Goal: Navigation & Orientation: Find specific page/section

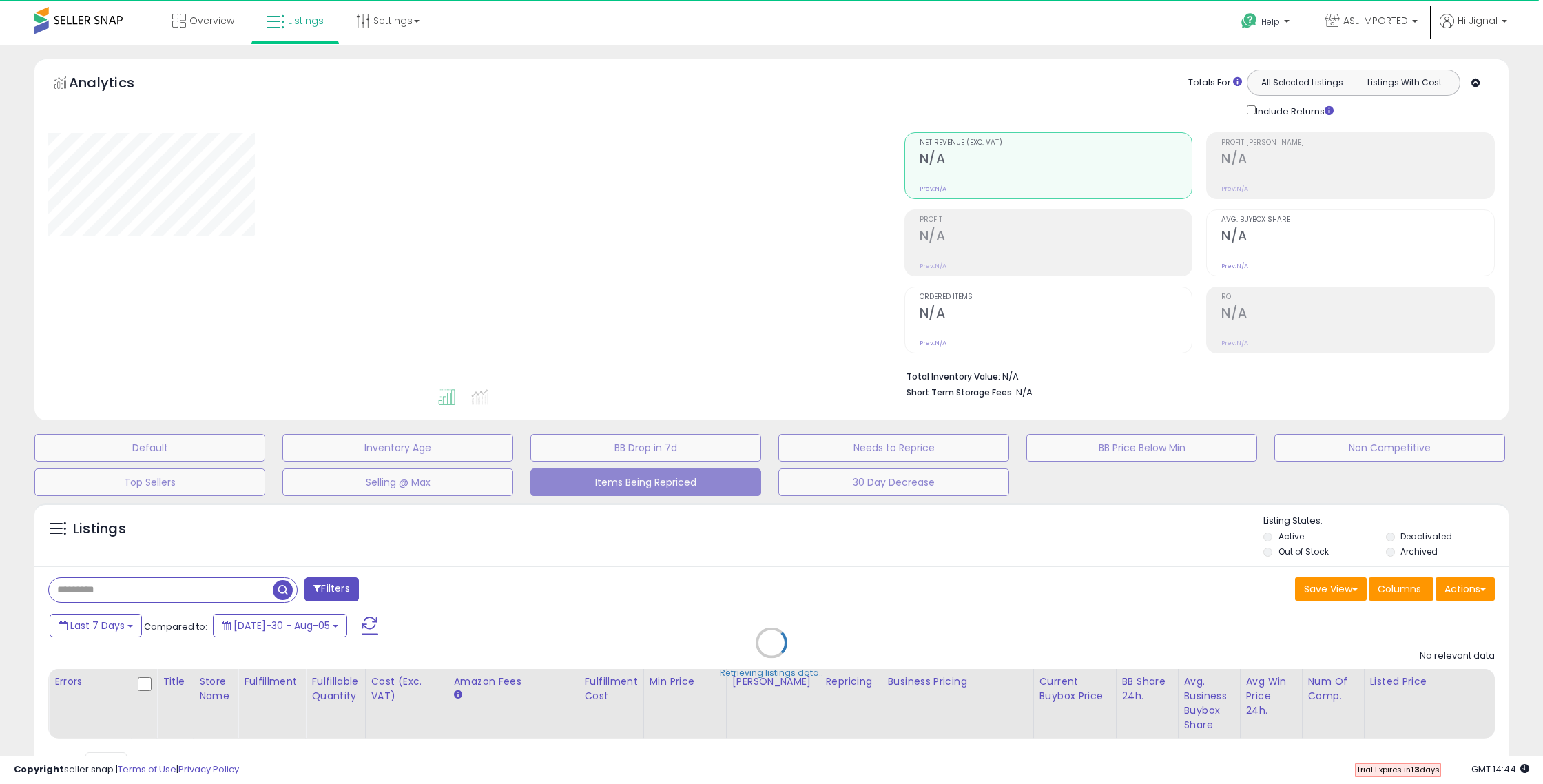
select select "**"
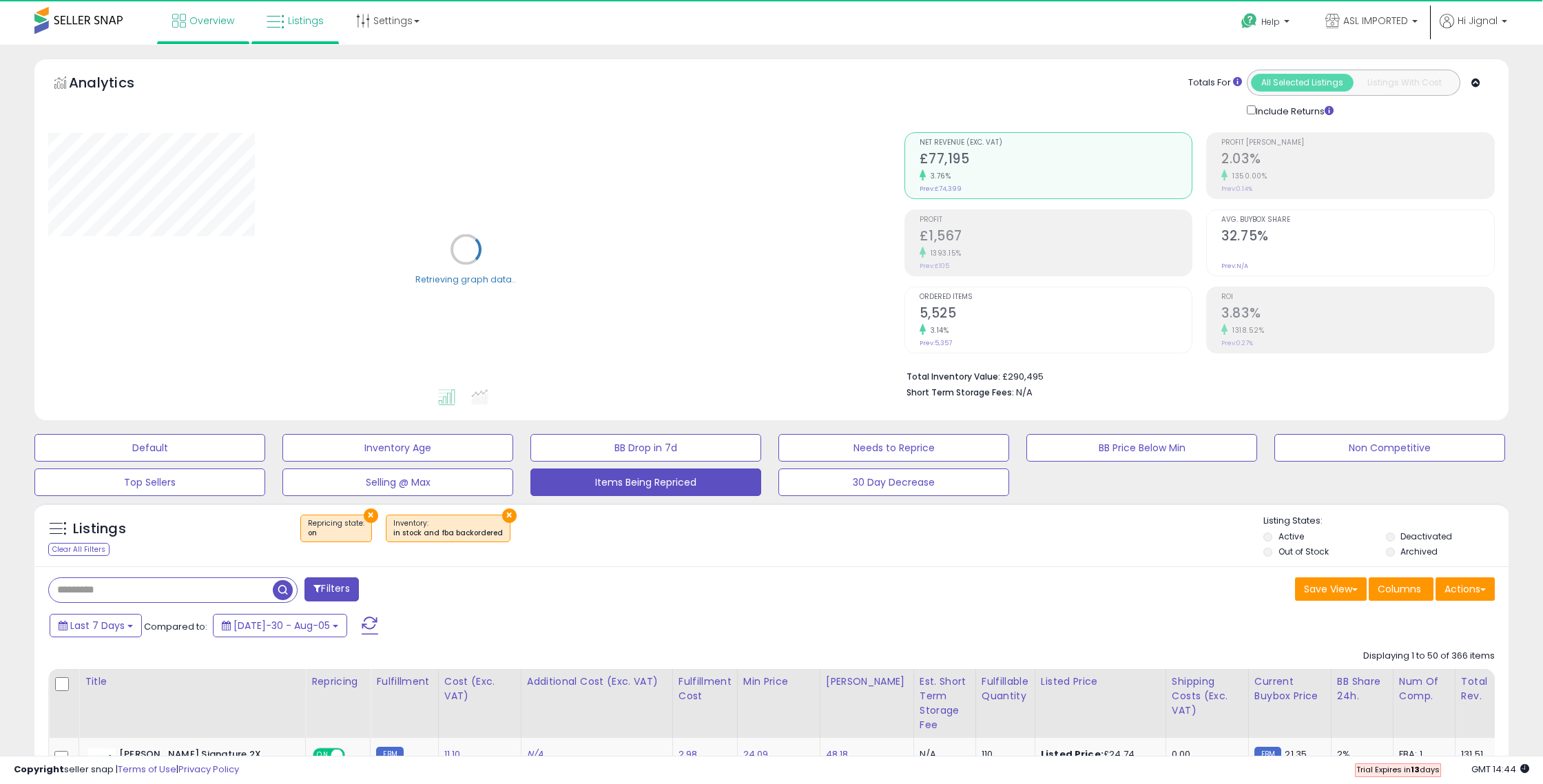
click at [210, 25] on span "Overview" at bounding box center [212, 21] width 44 height 14
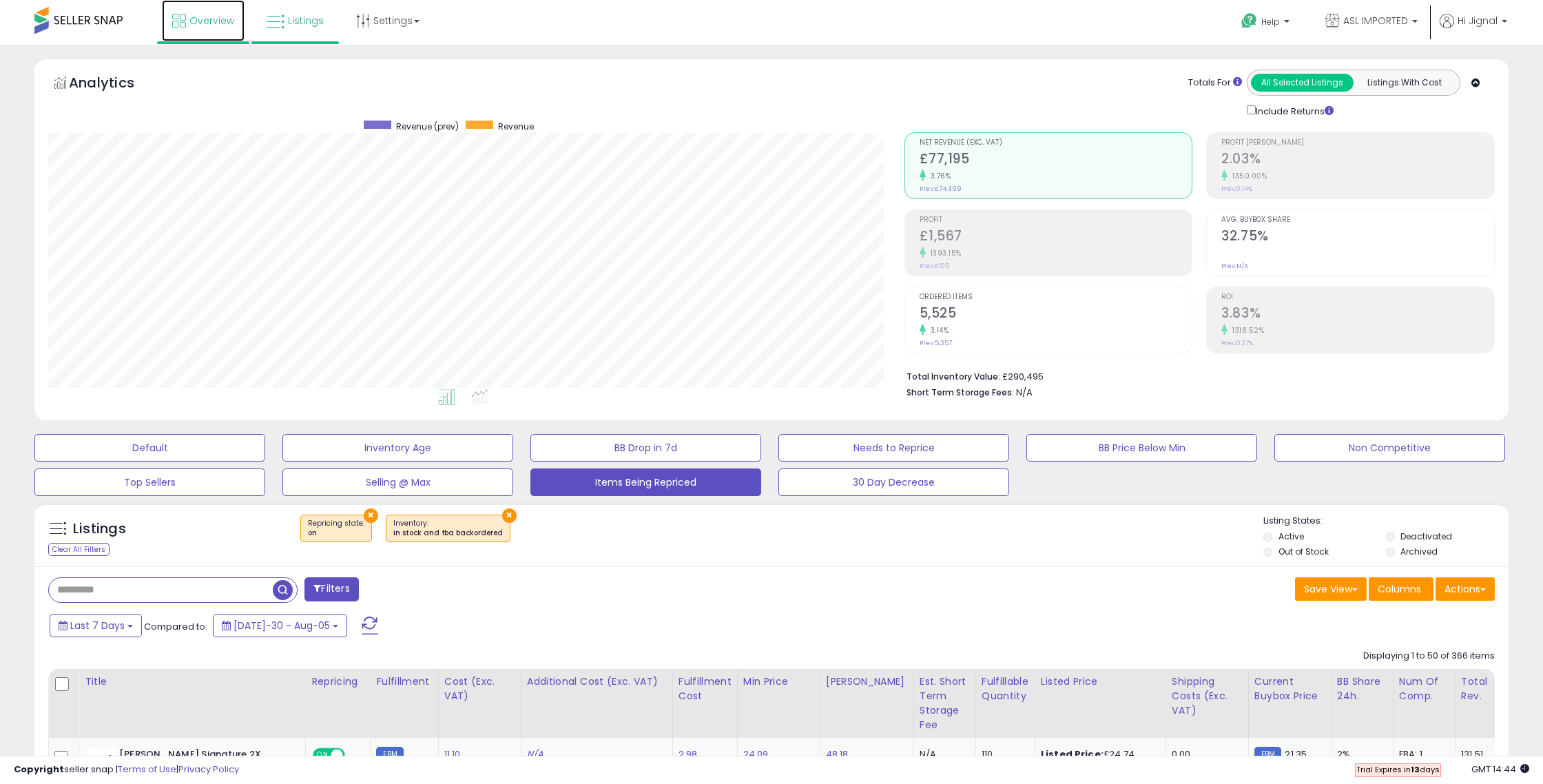
scroll to position [282, 856]
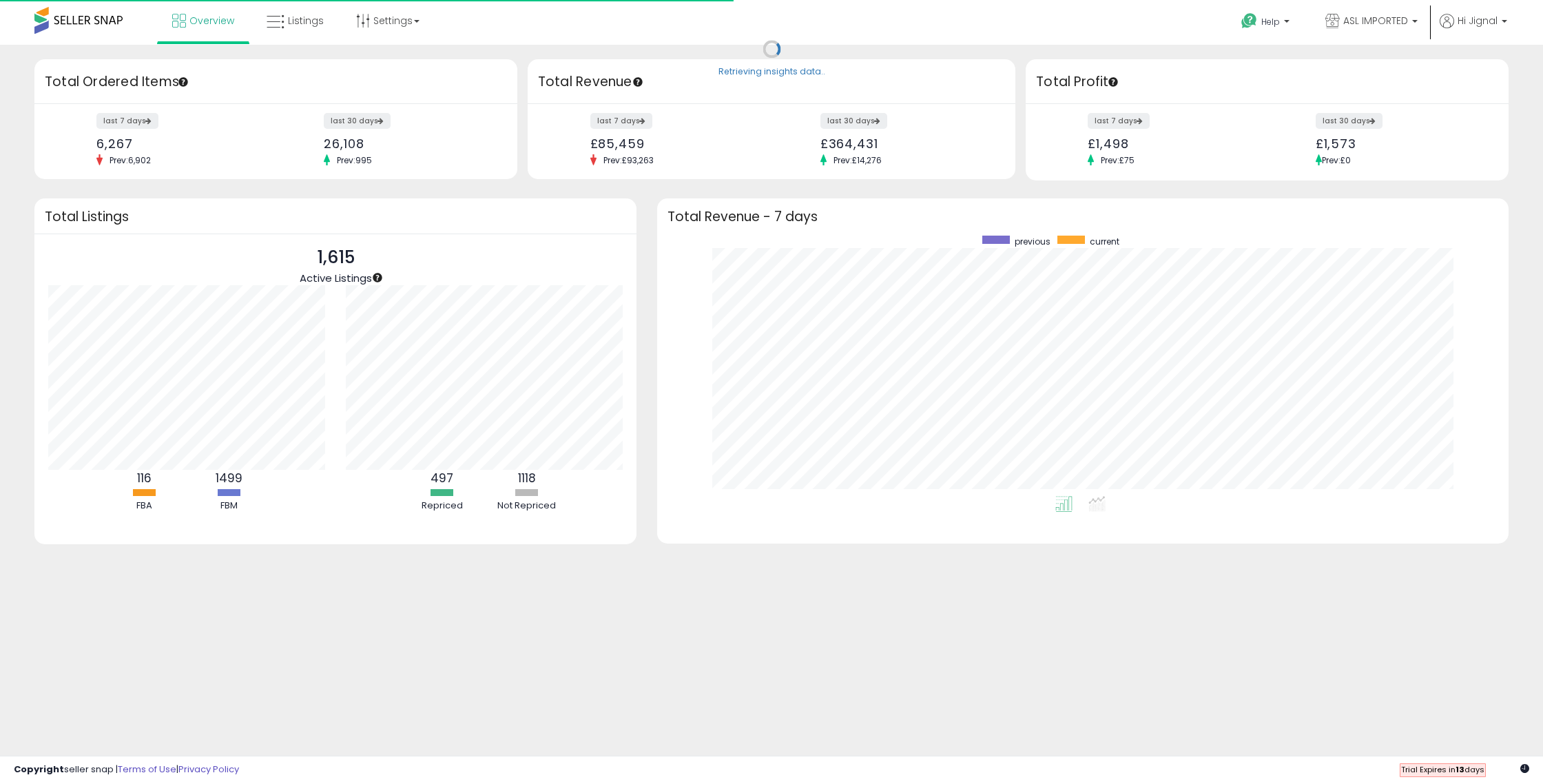
scroll to position [261, 823]
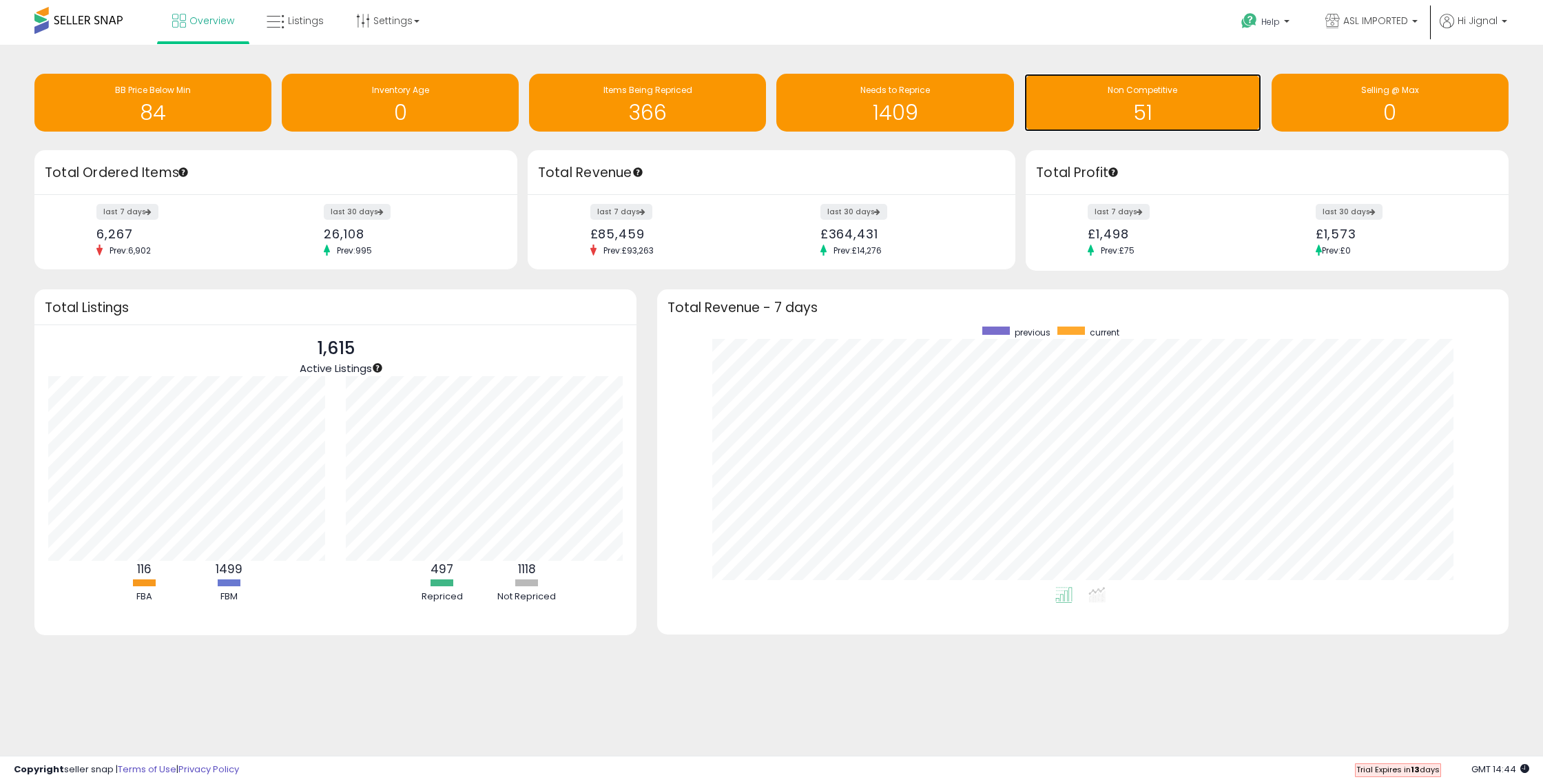
click at [1139, 112] on h1 "51" at bounding box center [1143, 112] width 223 height 23
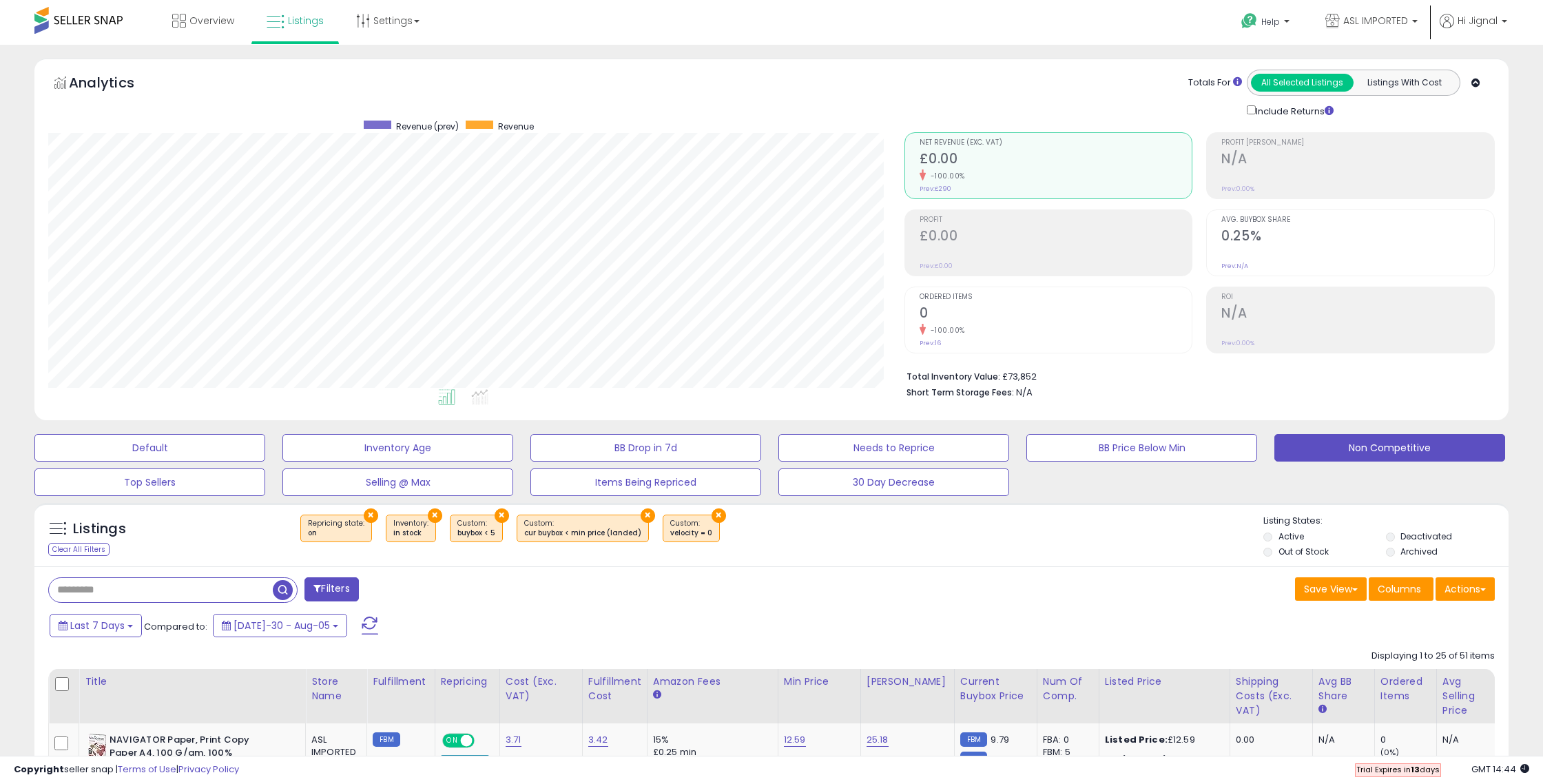
scroll to position [282, 856]
click at [193, 21] on span "Overview" at bounding box center [212, 21] width 44 height 14
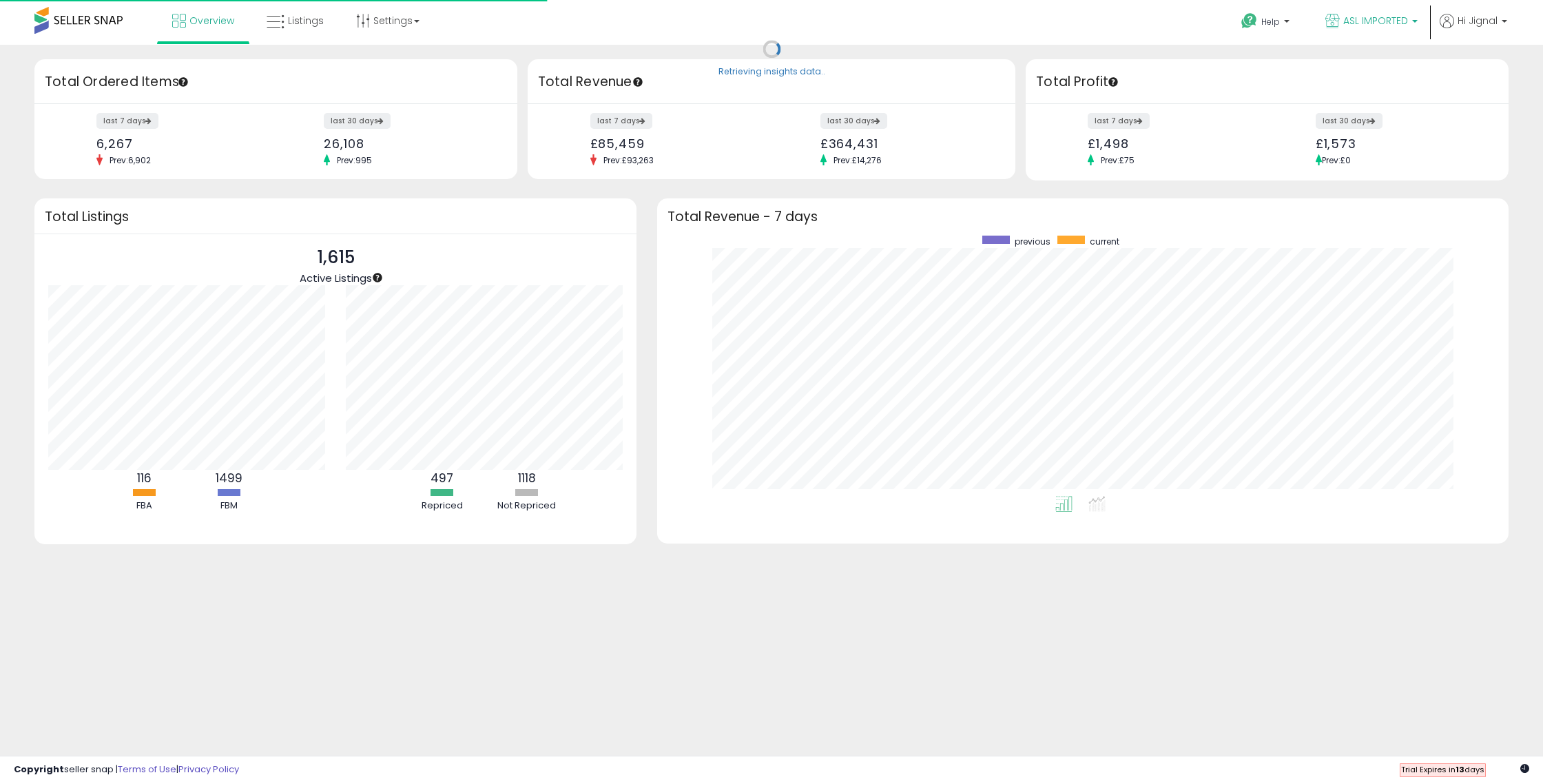
scroll to position [261, 823]
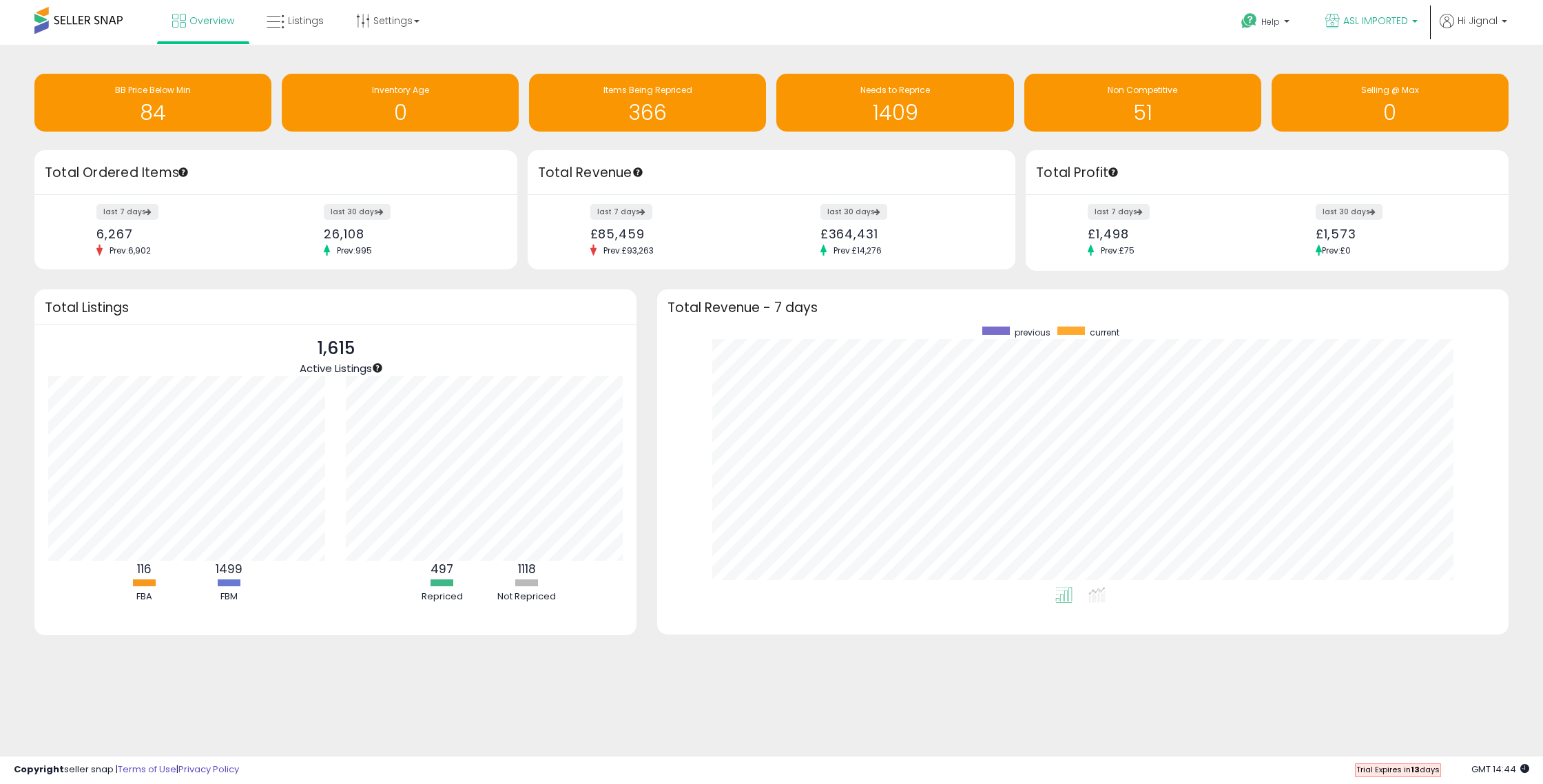
click at [1414, 19] on p "ASL IMPORTED" at bounding box center [1372, 23] width 93 height 17
click at [1414, 19] on b at bounding box center [1415, 18] width 6 height 9
click at [1502, 18] on p "Hi Jignal" at bounding box center [1473, 23] width 67 height 17
click at [1285, 20] on b at bounding box center [1287, 25] width 6 height 9
click at [555, 25] on div "Overview Listings Settings" at bounding box center [500, 29] width 1021 height 59
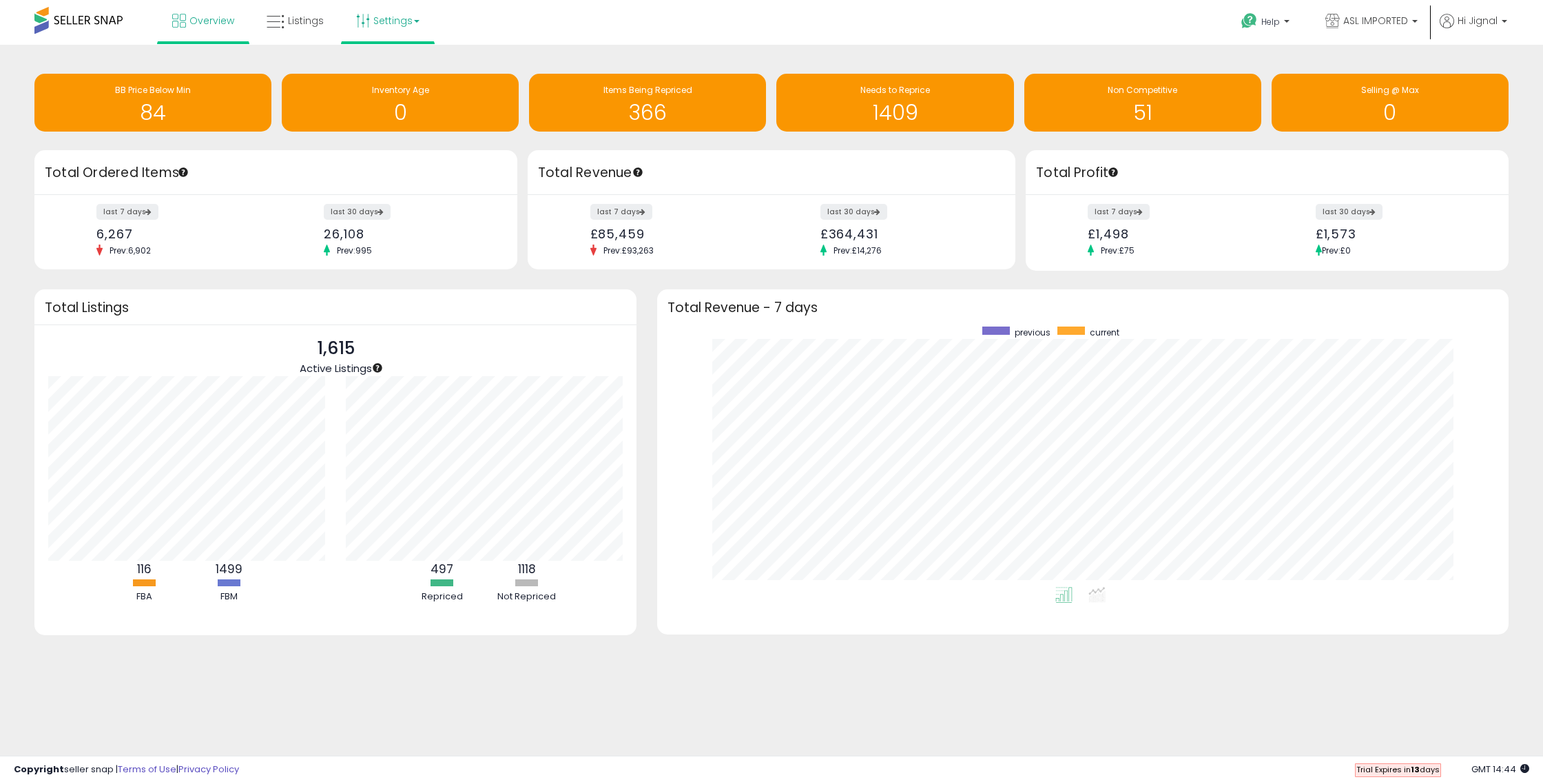
click at [416, 22] on b at bounding box center [417, 21] width 6 height 3
click at [411, 73] on link "Store settings" at bounding box center [390, 70] width 62 height 13
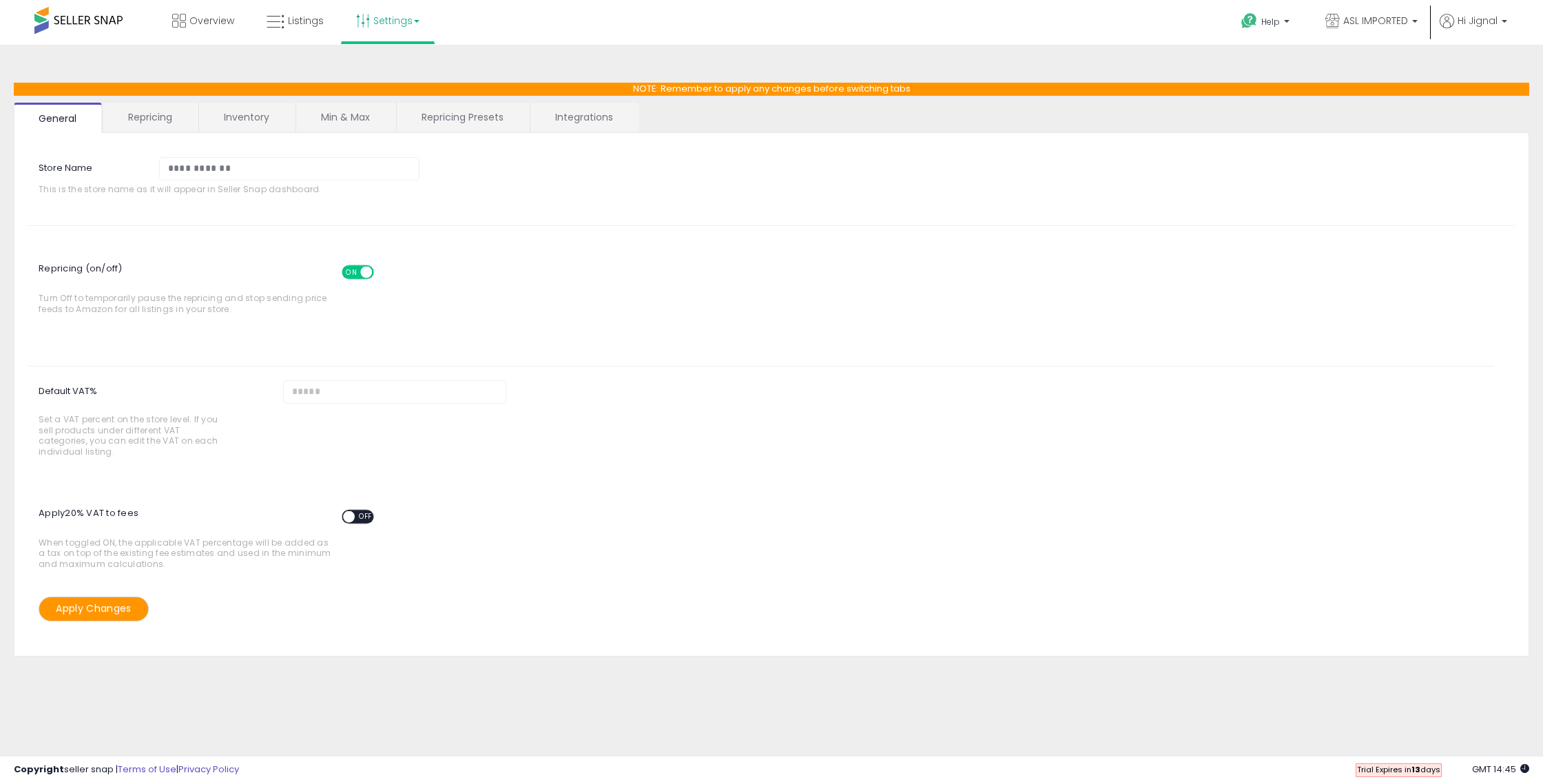
click at [574, 108] on link "Integrations" at bounding box center [584, 117] width 108 height 29
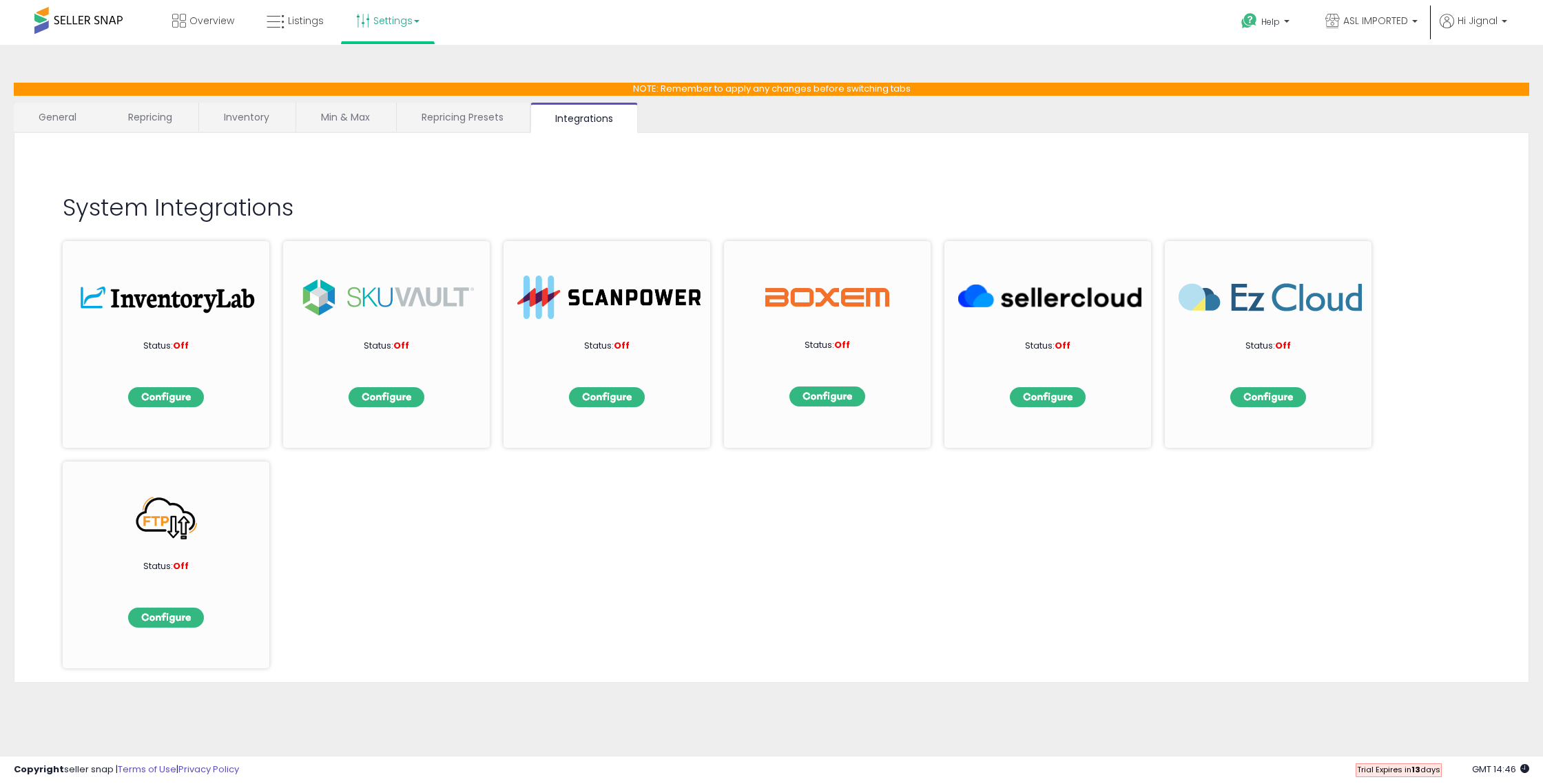
click at [589, 541] on div "Status: Off Status: Off Status: Off Status: Off Status: Off Status: Off Status:…" at bounding box center [771, 448] width 1418 height 441
click at [457, 121] on link "Repricing Presets" at bounding box center [462, 117] width 131 height 29
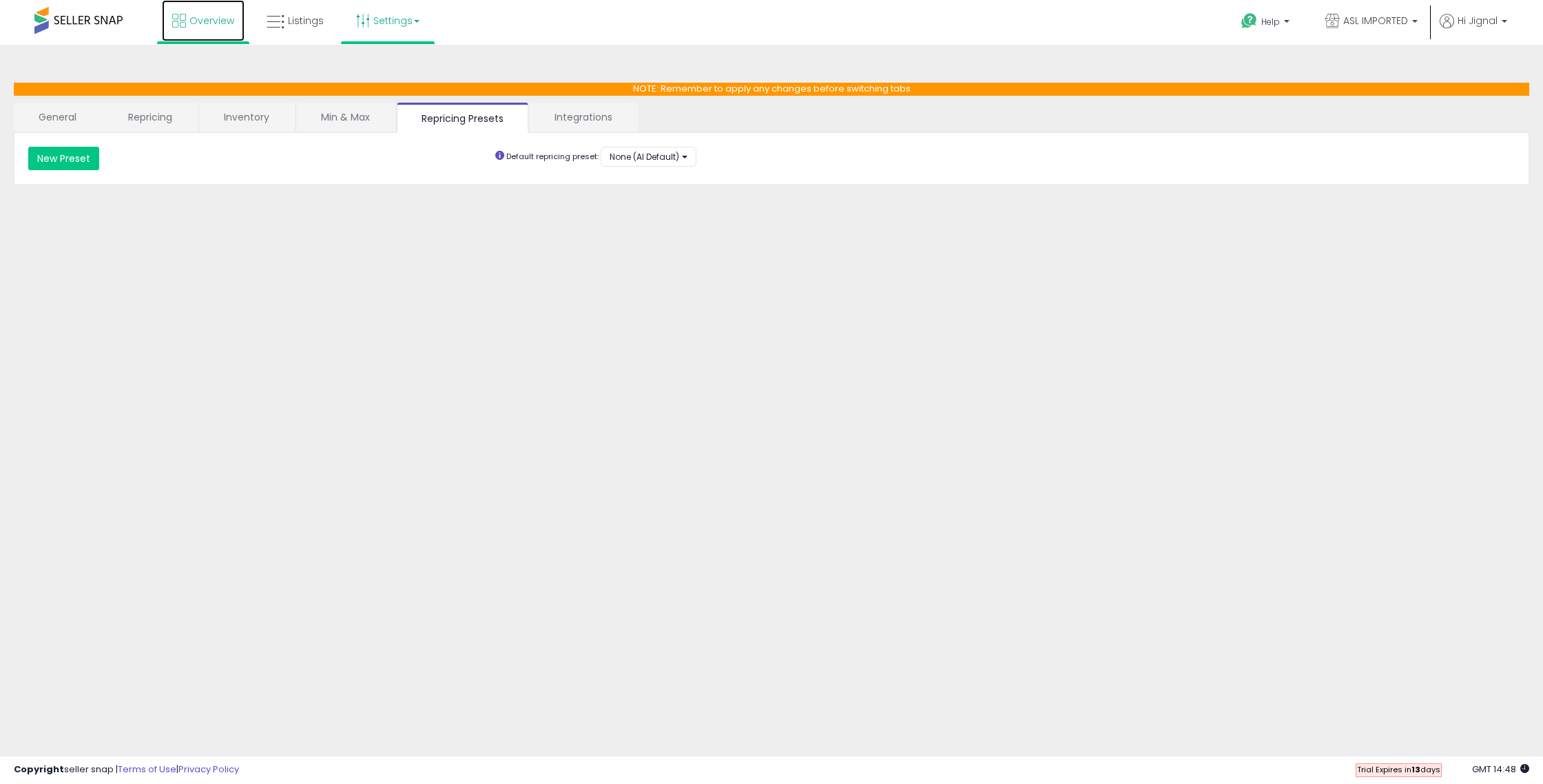
click at [186, 17] on link "Overview" at bounding box center [202, 21] width 82 height 42
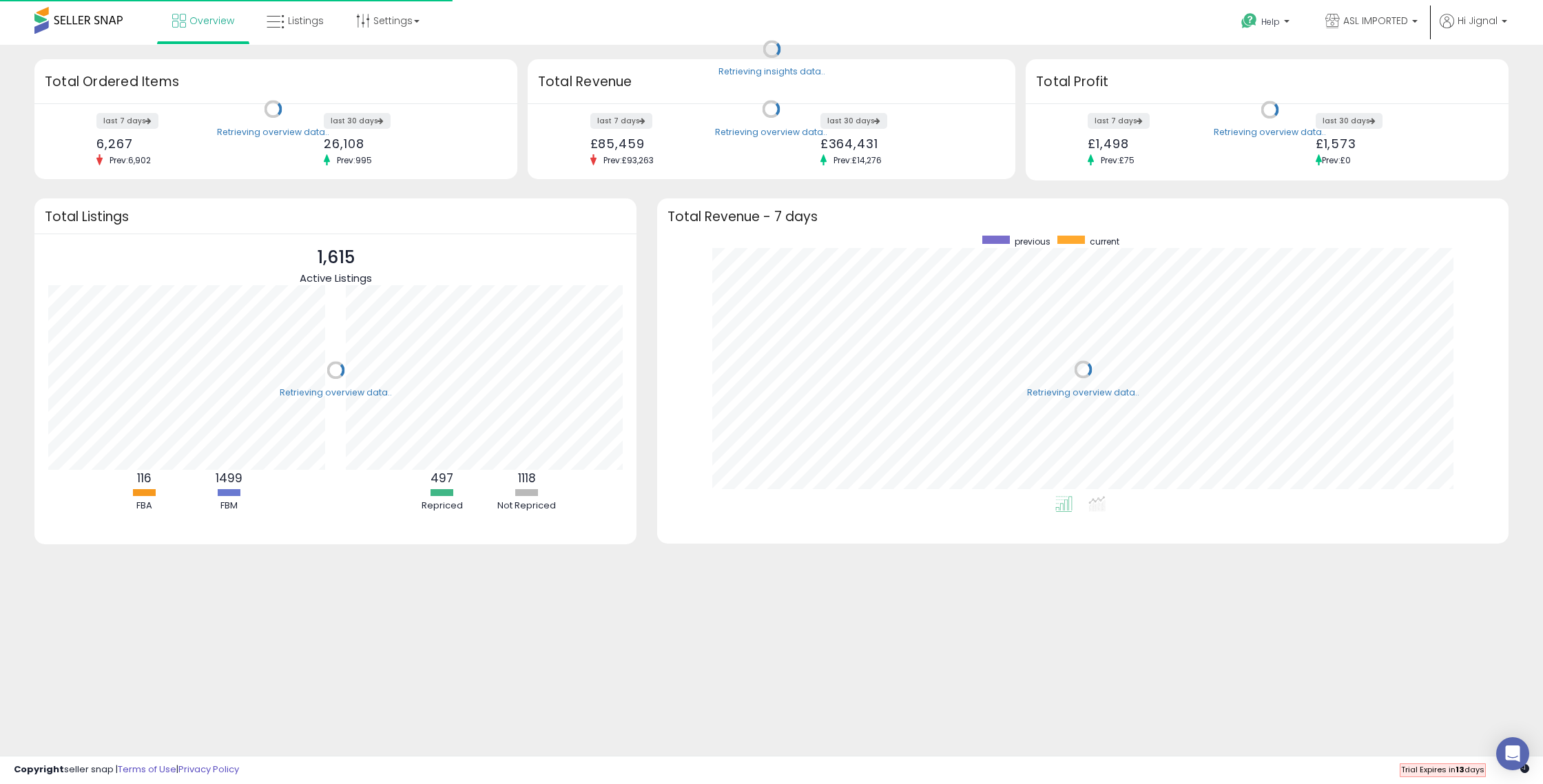
scroll to position [261, 823]
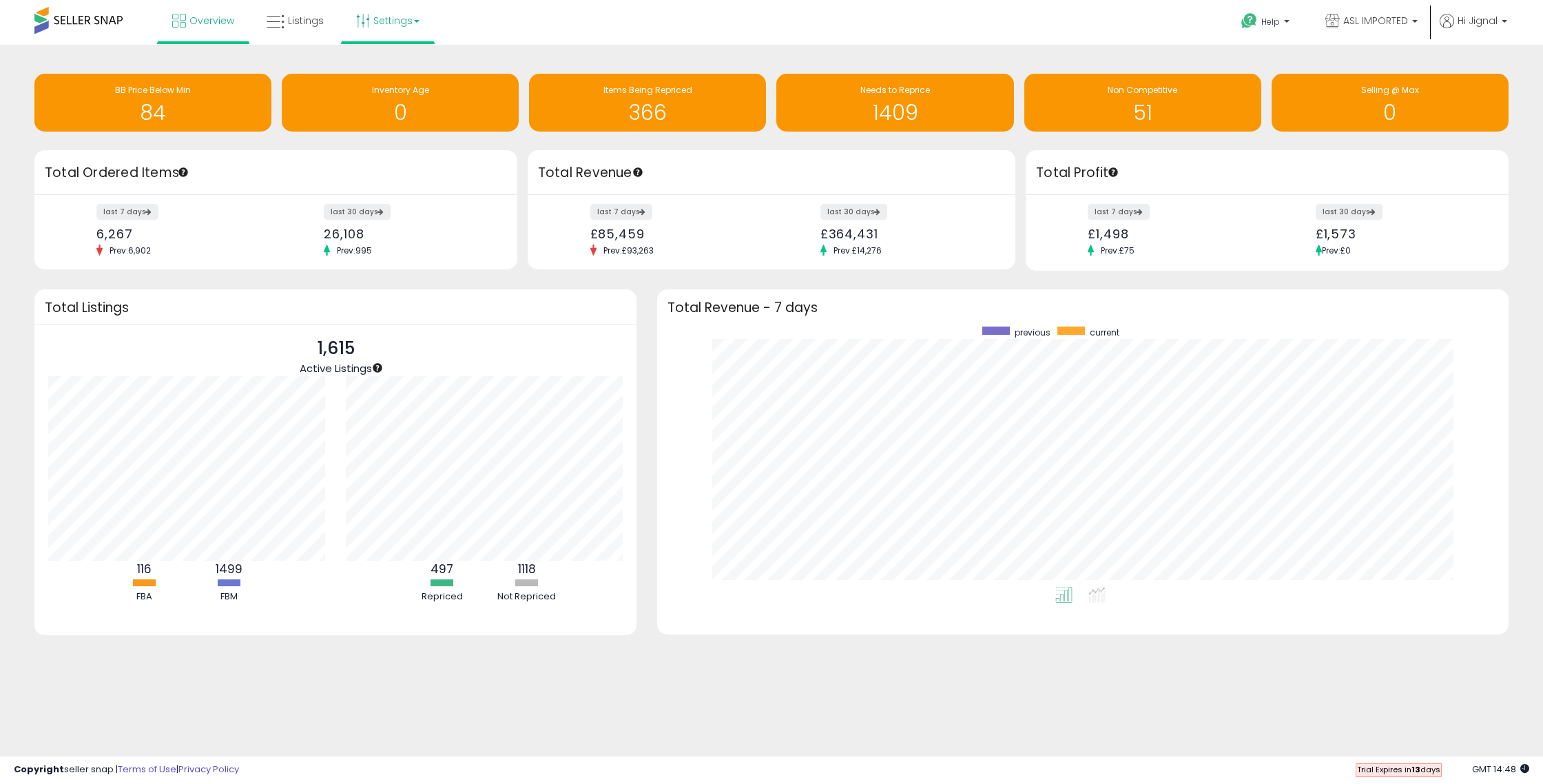
click at [404, 19] on link "Settings" at bounding box center [387, 21] width 84 height 42
